Goal: Navigation & Orientation: Go to known website

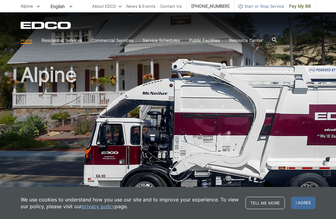
click at [35, 5] on p "Alpine" at bounding box center [30, 6] width 19 height 7
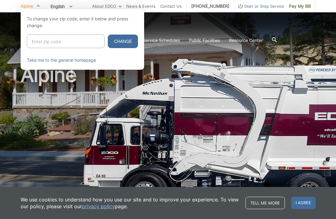
click at [40, 42] on input "Enter zip code" at bounding box center [66, 42] width 78 height 14
type input "92026"
click at [108, 35] on button "Change" at bounding box center [123, 42] width 30 height 14
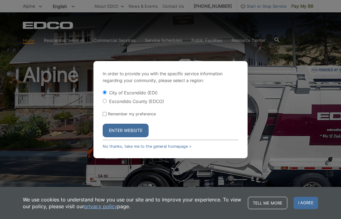
click at [105, 101] on input "Escondido County (EDCO)" at bounding box center [105, 101] width 4 height 4
radio input "true"
click at [116, 132] on button "Enter Website" at bounding box center [126, 131] width 46 height 14
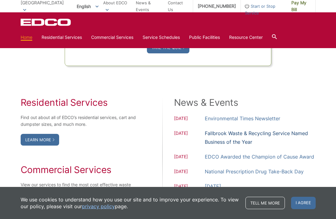
scroll to position [462, 0]
